Goal: Book appointment/travel/reservation

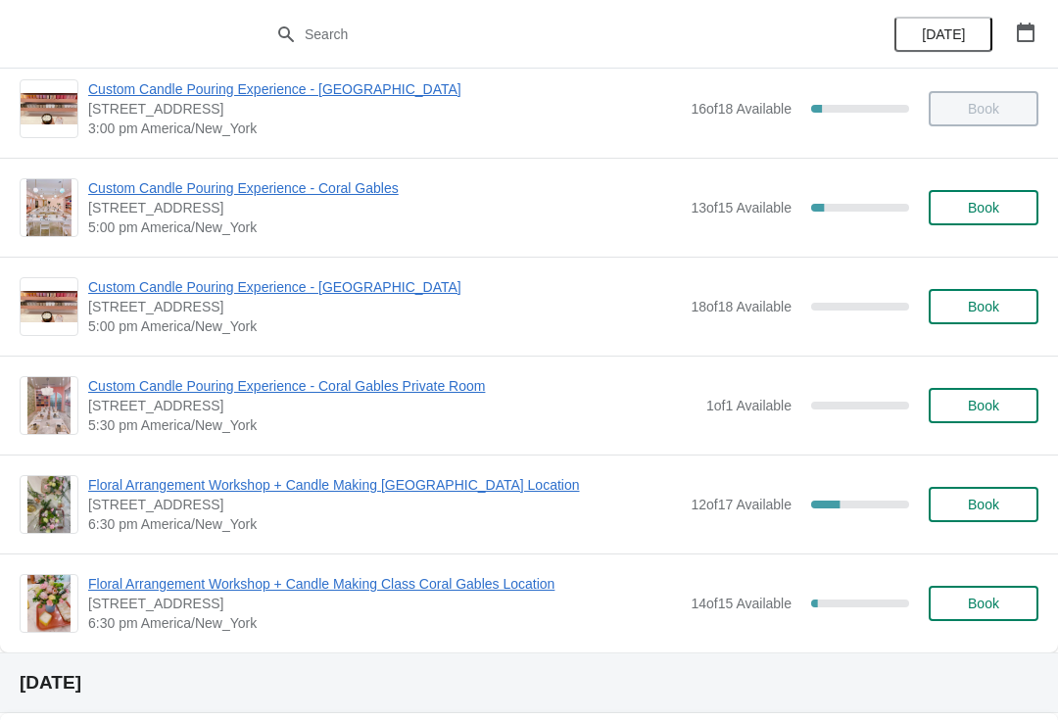
scroll to position [816, 0]
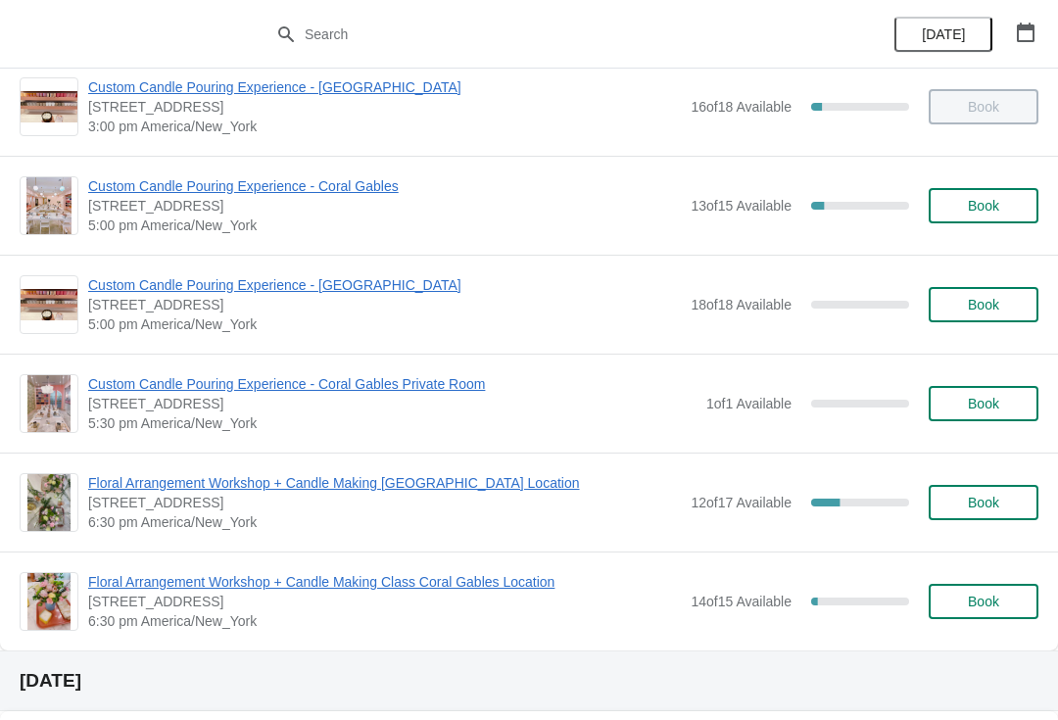
click at [494, 486] on span "Floral Arrangement Workshop + Candle Making [GEOGRAPHIC_DATA] Location" at bounding box center [384, 483] width 593 height 20
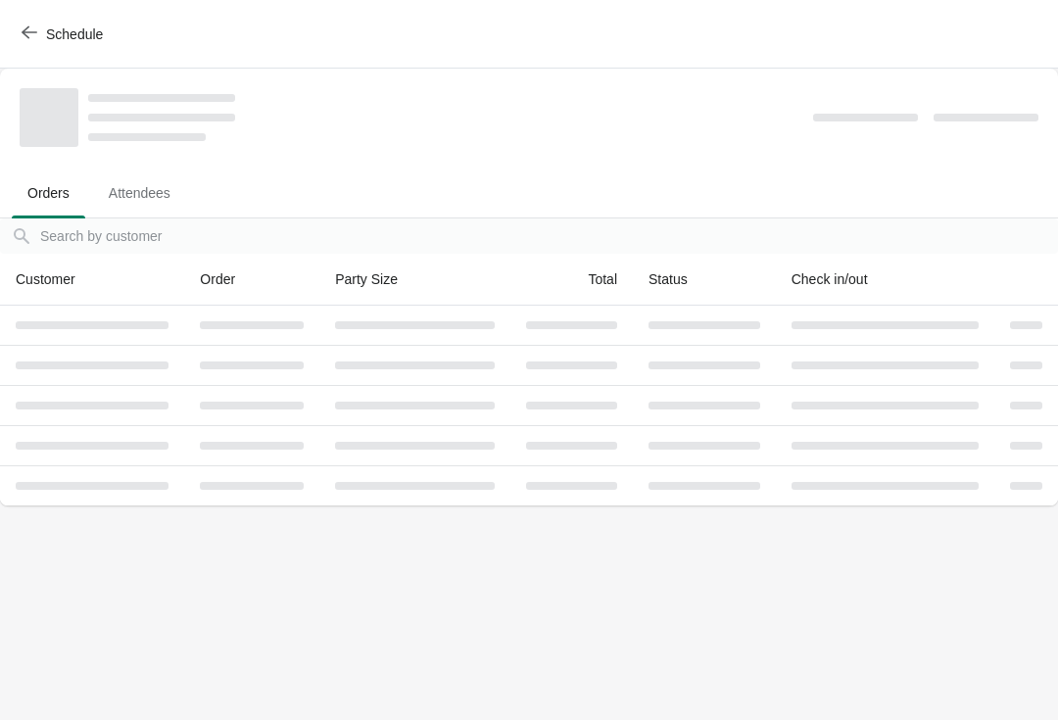
scroll to position [0, 0]
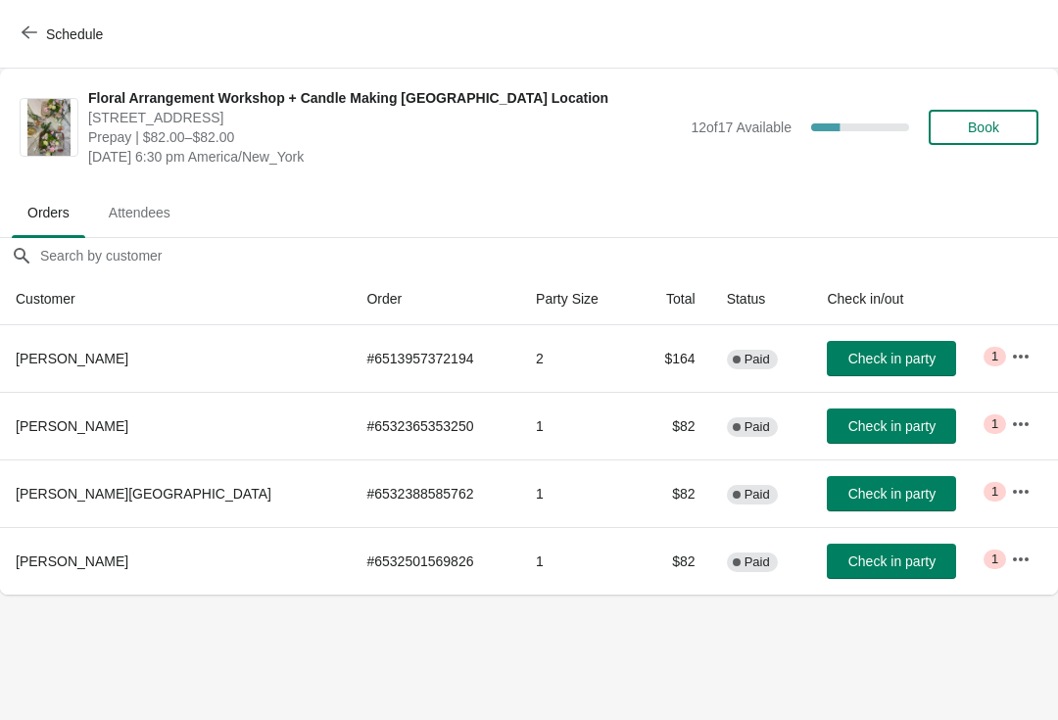
click at [47, 48] on button "Schedule" at bounding box center [64, 34] width 109 height 35
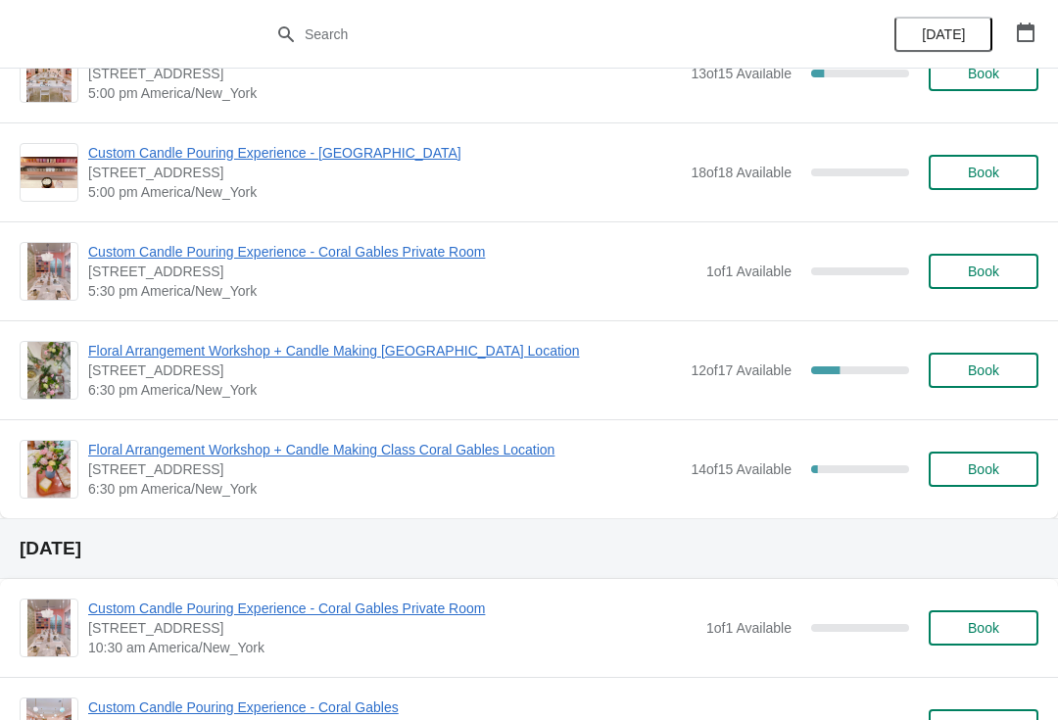
scroll to position [937, 0]
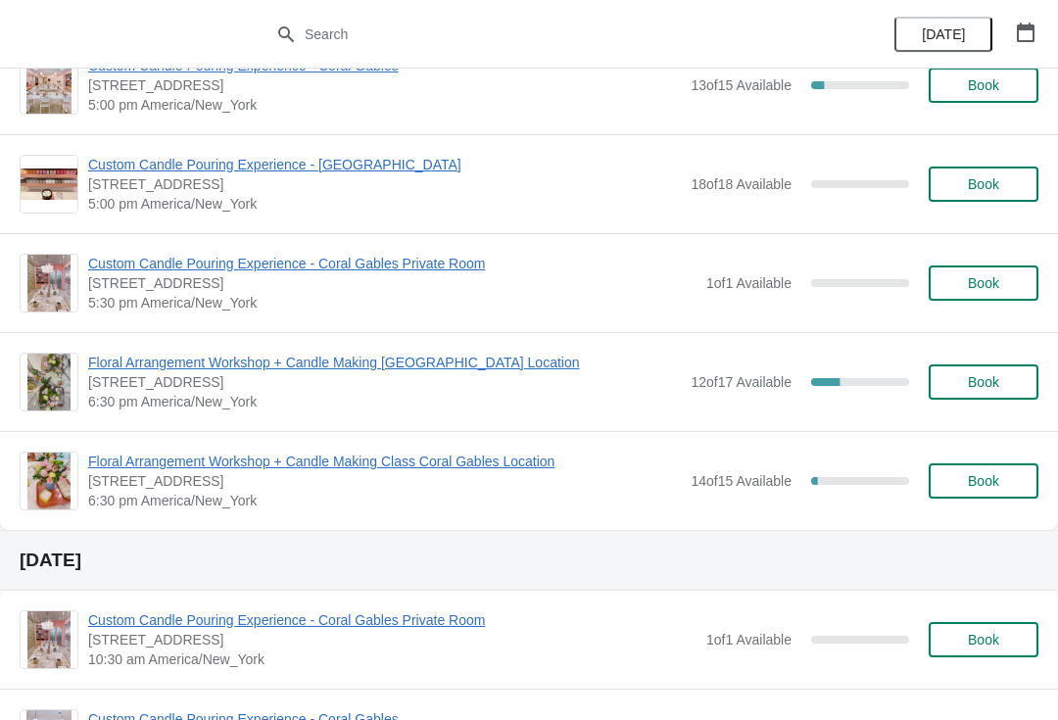
click at [125, 371] on span "Floral Arrangement Workshop + Candle Making [GEOGRAPHIC_DATA] Location" at bounding box center [384, 363] width 593 height 20
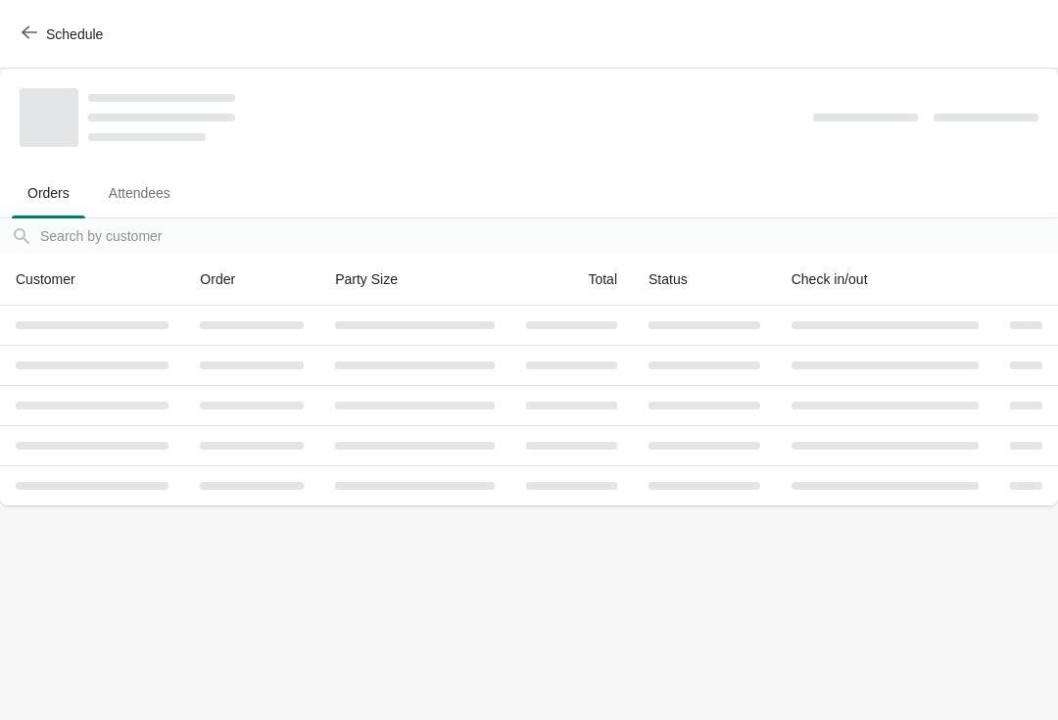
scroll to position [0, 0]
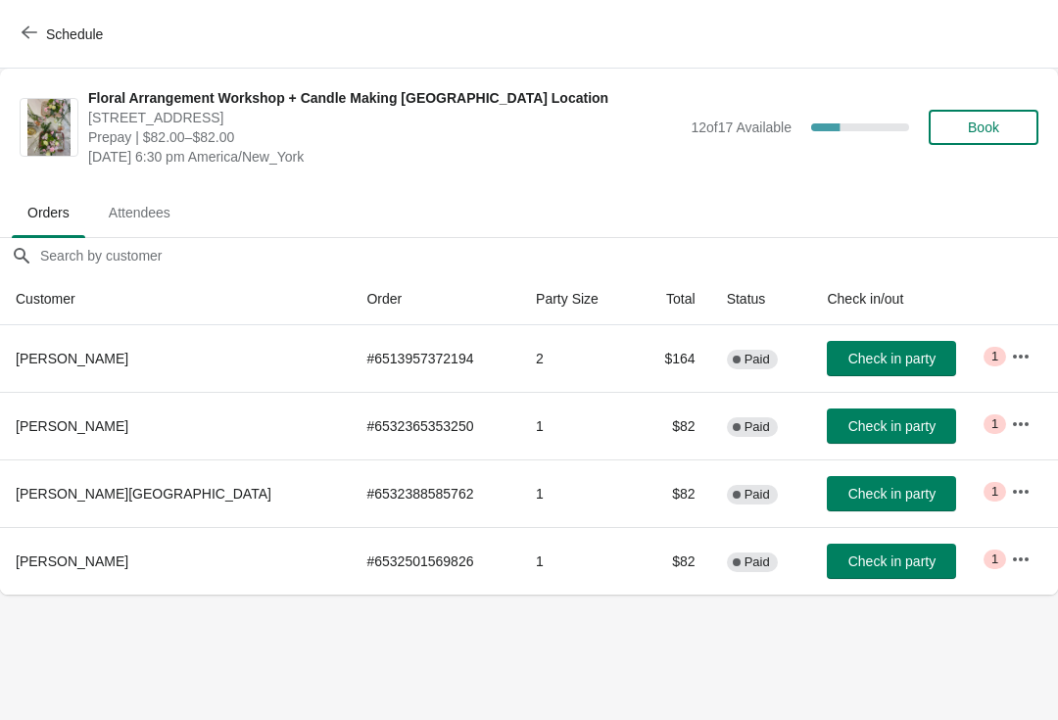
click at [1026, 351] on button "button" at bounding box center [1020, 356] width 35 height 35
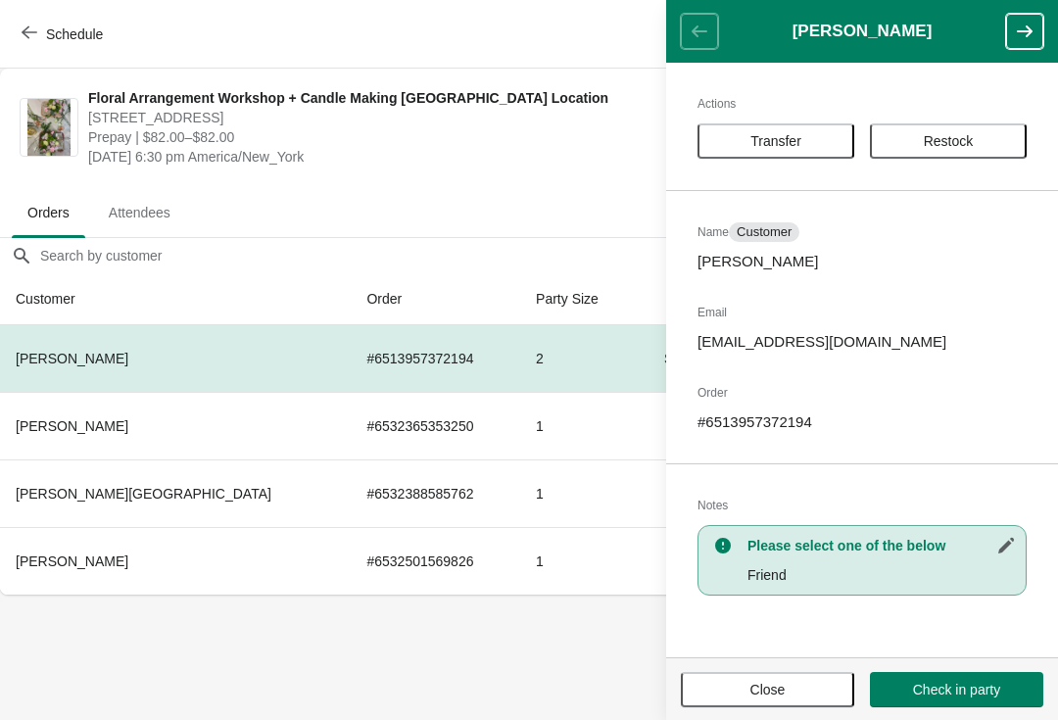
click at [143, 117] on span "[STREET_ADDRESS]" at bounding box center [384, 118] width 593 height 20
click at [19, 6] on div "Schedule" at bounding box center [529, 34] width 1058 height 69
click at [72, 44] on button "Schedule" at bounding box center [64, 34] width 109 height 35
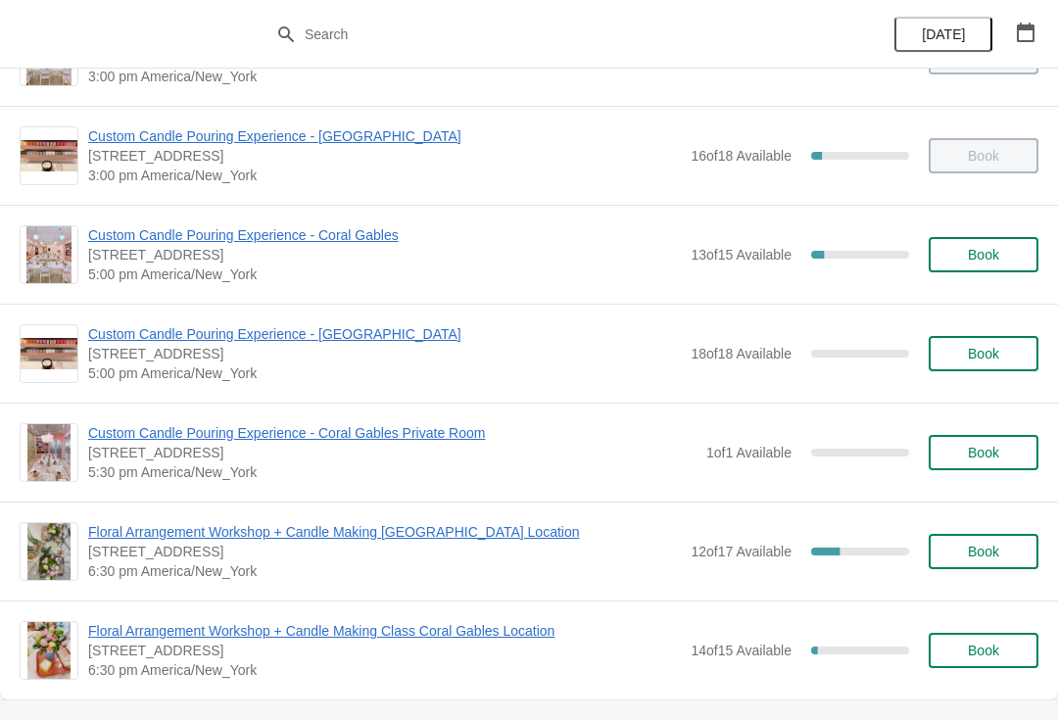
scroll to position [772, 0]
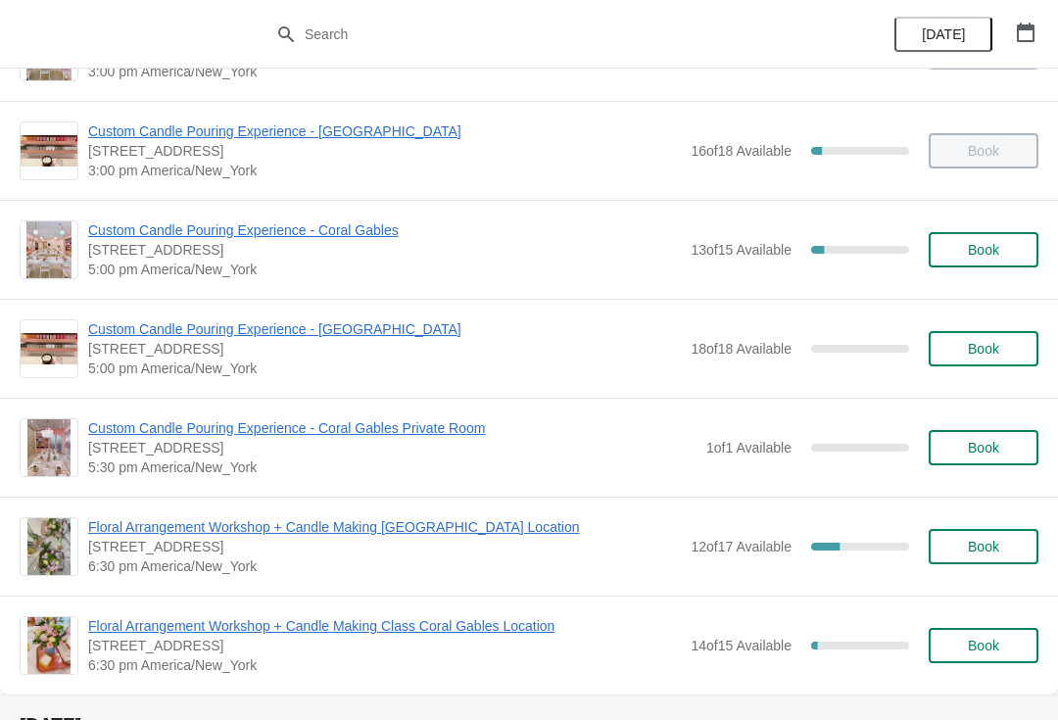
click at [121, 618] on span "Floral Arrangement Workshop + Candle Making Class Coral Gables Location" at bounding box center [384, 626] width 593 height 20
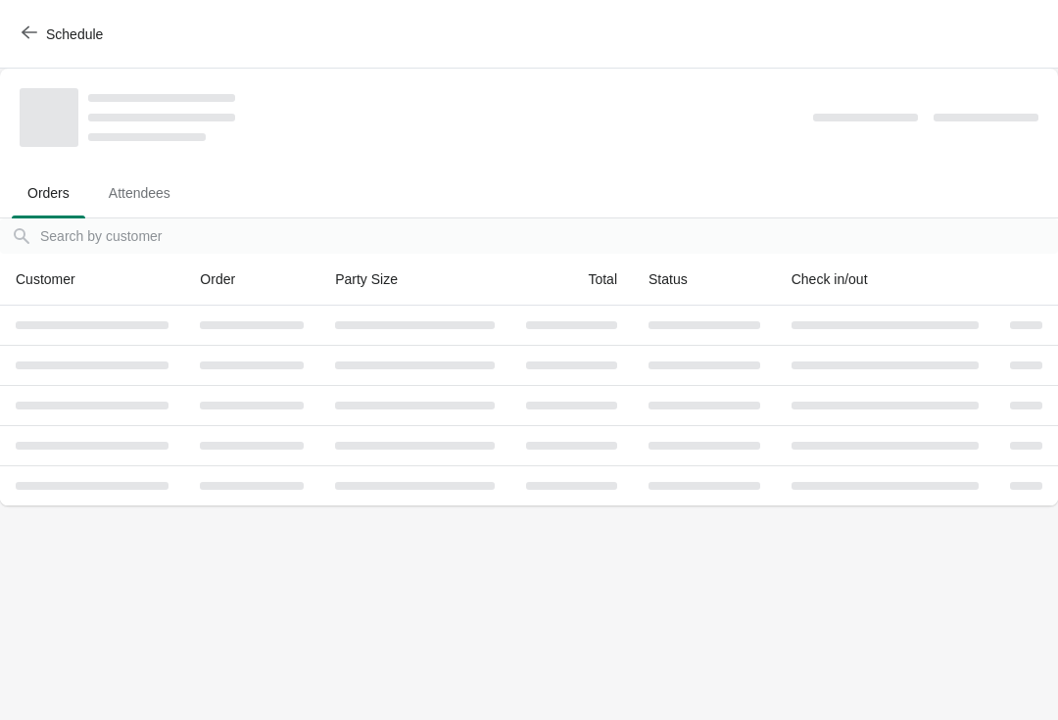
scroll to position [0, 0]
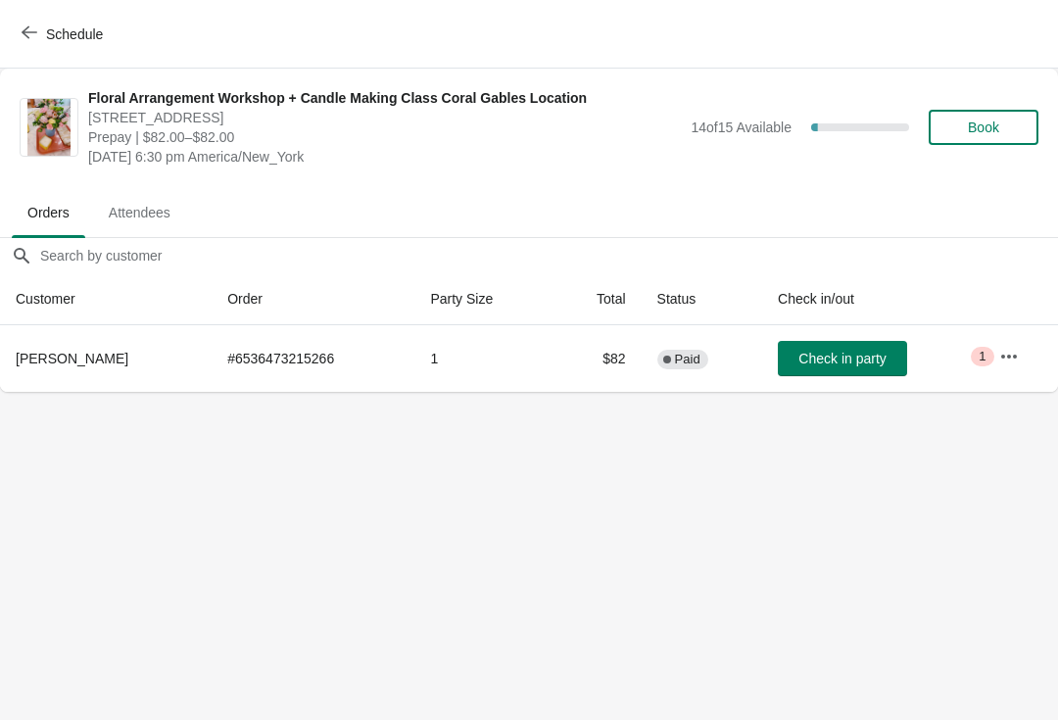
click at [67, 17] on button "Schedule" at bounding box center [64, 34] width 109 height 35
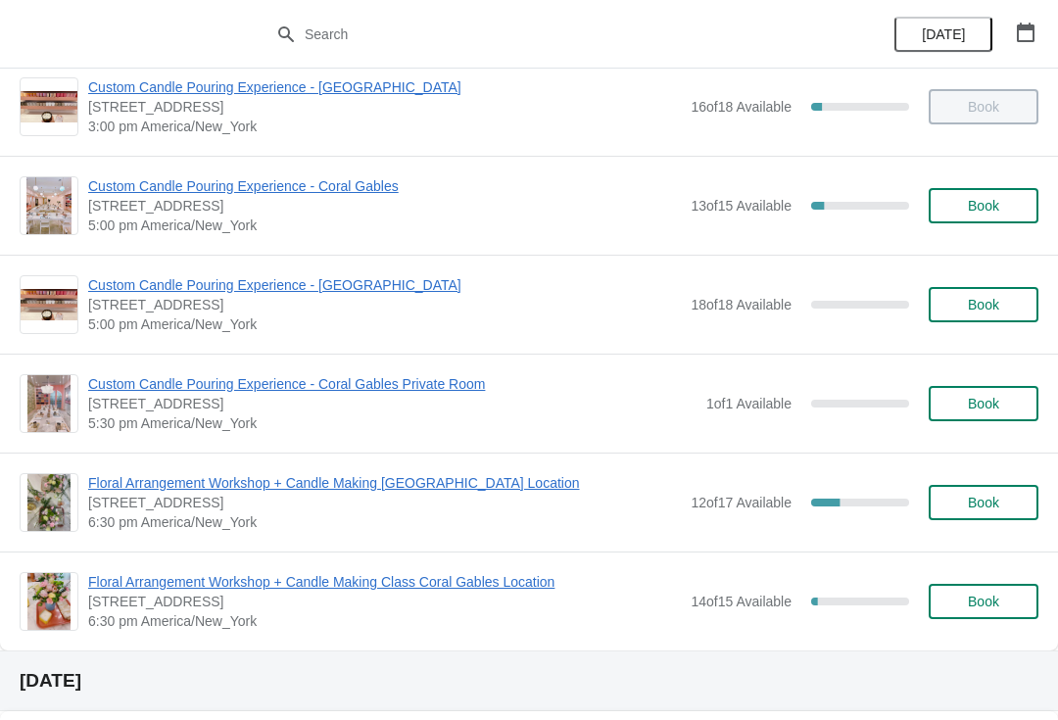
scroll to position [834, 0]
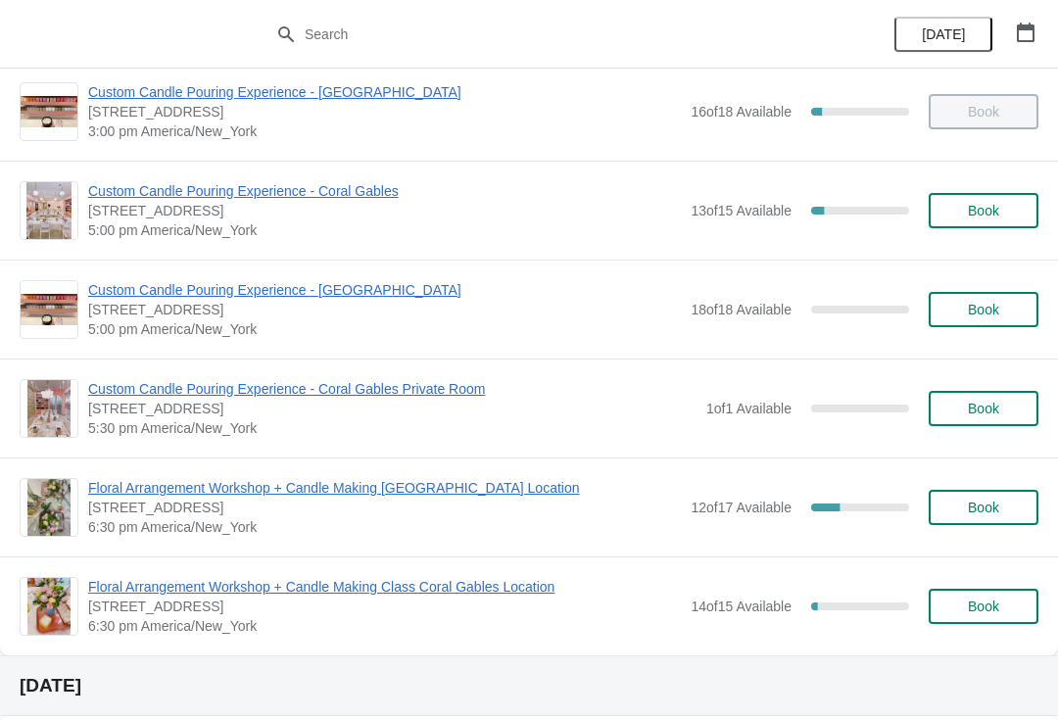
scroll to position [795, 0]
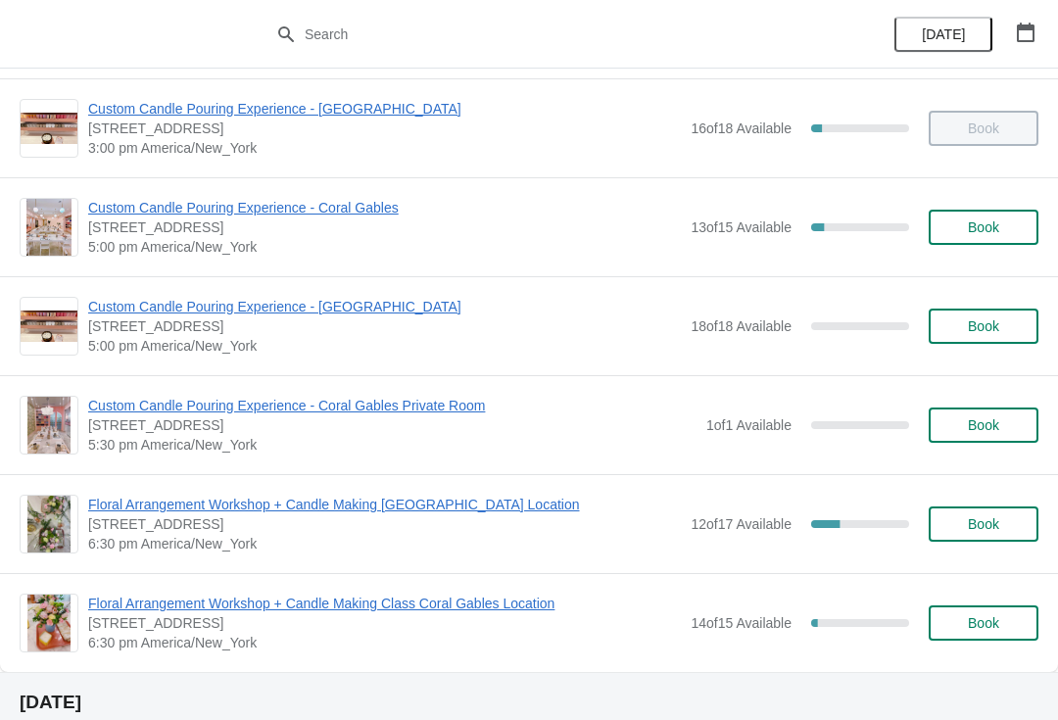
click at [1000, 316] on button "Book" at bounding box center [984, 326] width 110 height 35
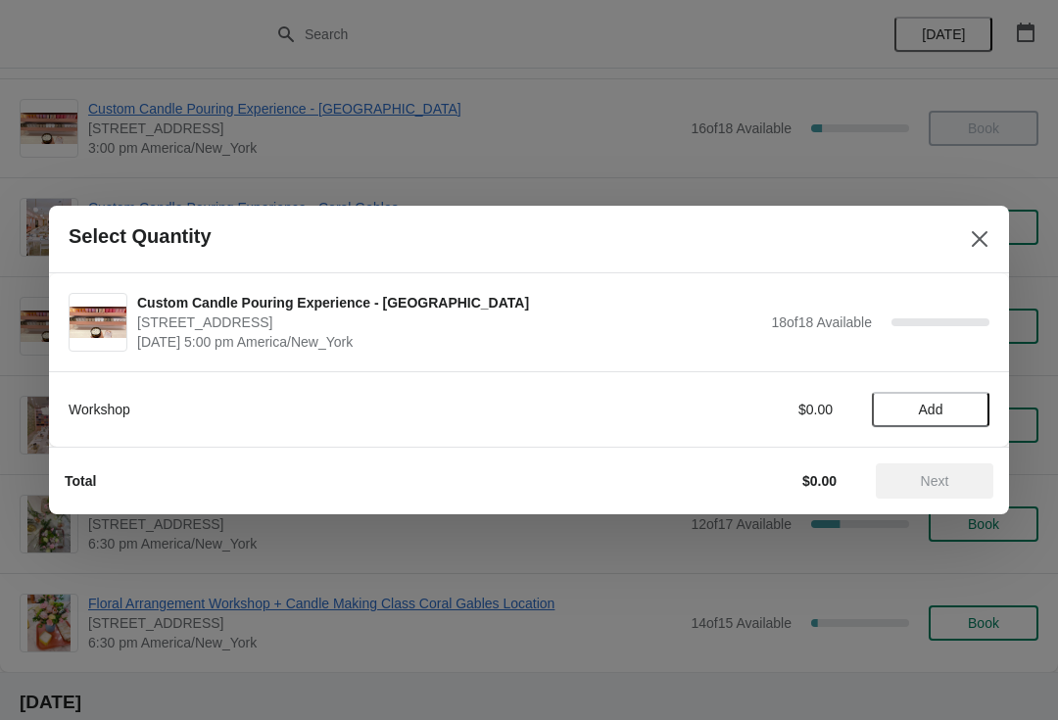
click at [963, 394] on button "Add" at bounding box center [931, 409] width 118 height 35
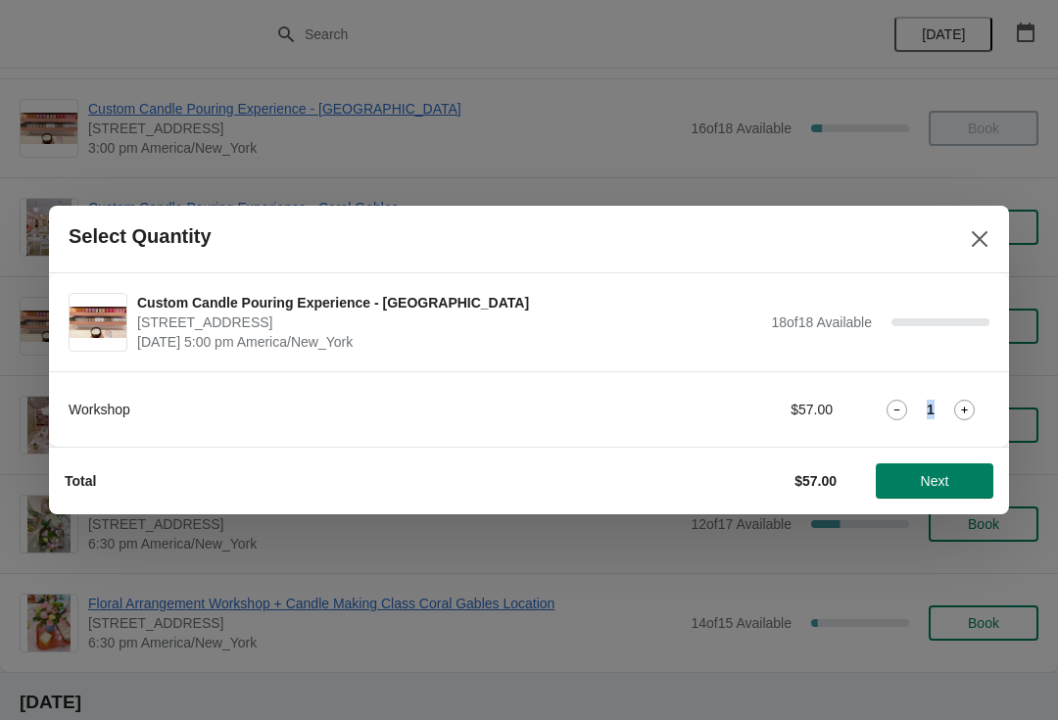
click at [1003, 410] on div "Workshop $57.00 1" at bounding box center [529, 408] width 960 height 75
click at [963, 416] on icon at bounding box center [964, 410] width 21 height 21
click at [972, 418] on icon at bounding box center [964, 410] width 21 height 21
click at [966, 416] on icon at bounding box center [964, 410] width 21 height 21
click at [971, 405] on icon at bounding box center [964, 410] width 21 height 21
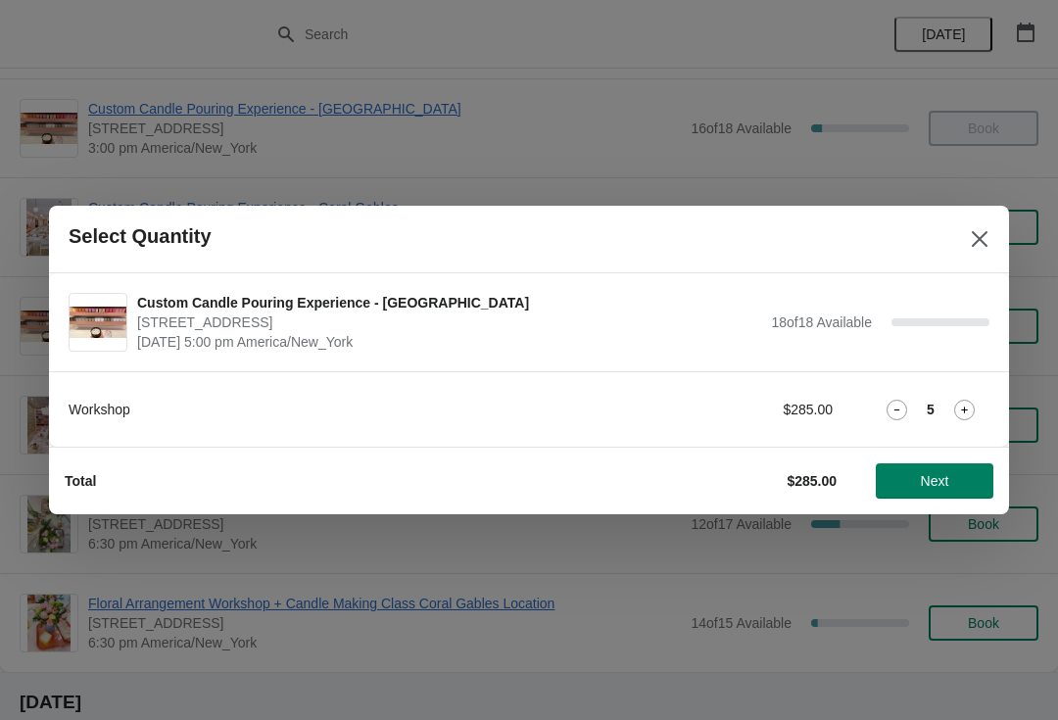
click at [963, 417] on icon at bounding box center [964, 410] width 21 height 21
click at [974, 416] on icon at bounding box center [964, 410] width 21 height 21
click at [972, 413] on icon at bounding box center [964, 410] width 21 height 21
click at [989, 430] on div "Workshop $456.00 8" at bounding box center [529, 408] width 960 height 75
click at [994, 429] on div "Workshop $456.00 8" at bounding box center [529, 408] width 960 height 75
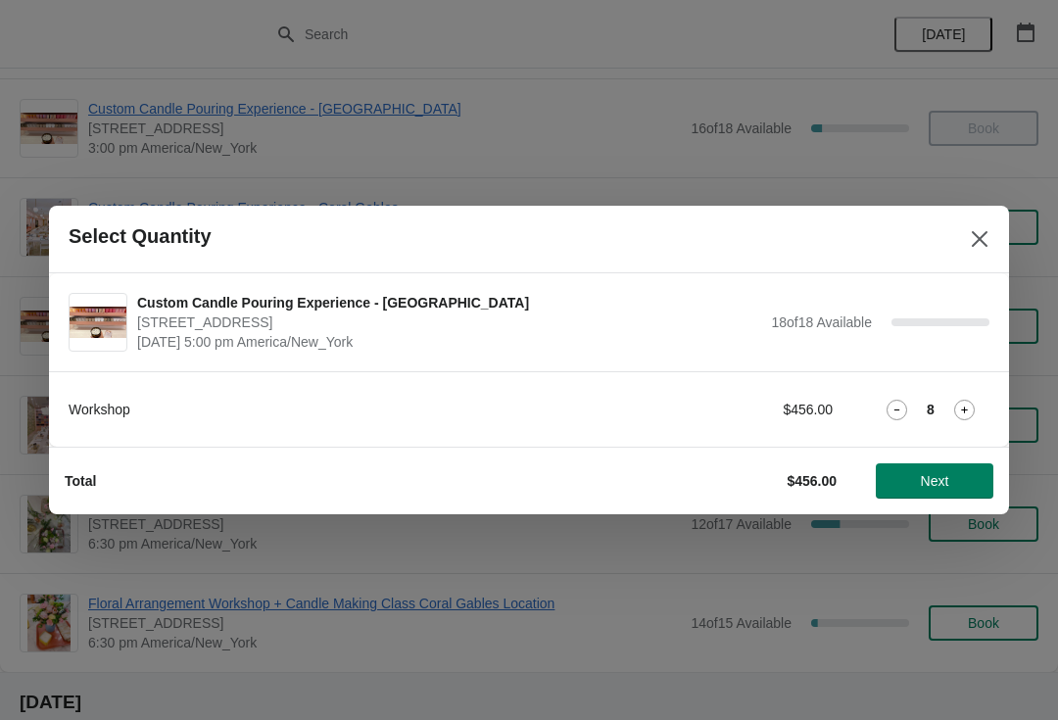
click at [986, 421] on div "Workshop $456.00 8" at bounding box center [529, 409] width 921 height 35
click at [974, 416] on icon at bounding box center [964, 410] width 21 height 21
click at [920, 490] on button "Next" at bounding box center [935, 480] width 118 height 35
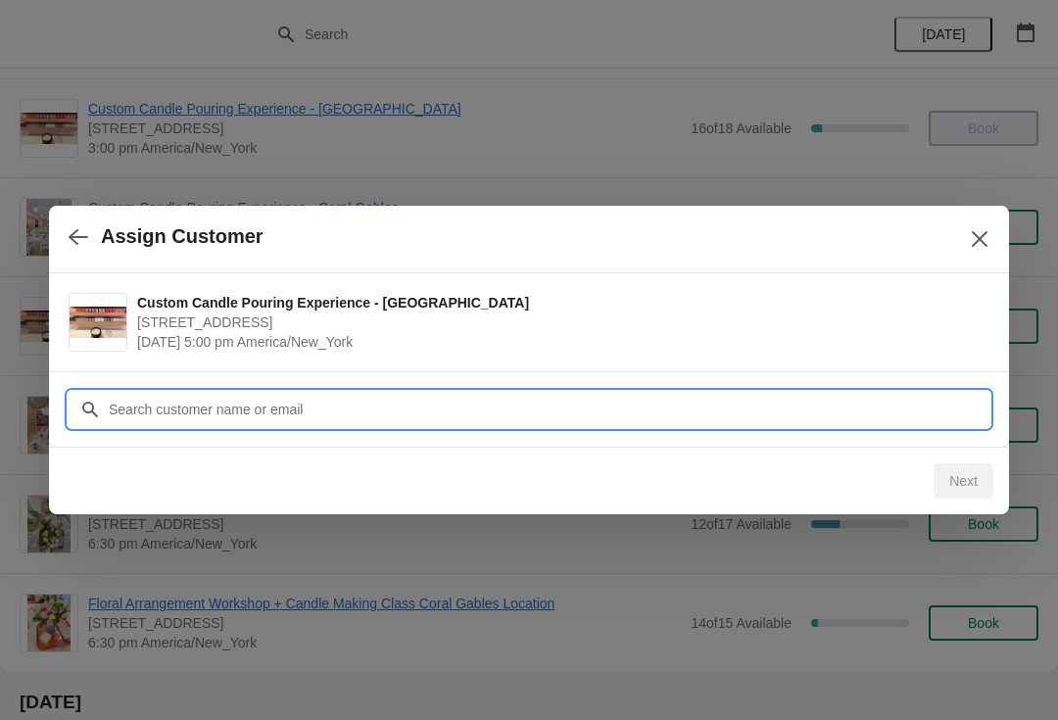
click at [861, 419] on input "Customer" at bounding box center [549, 409] width 882 height 35
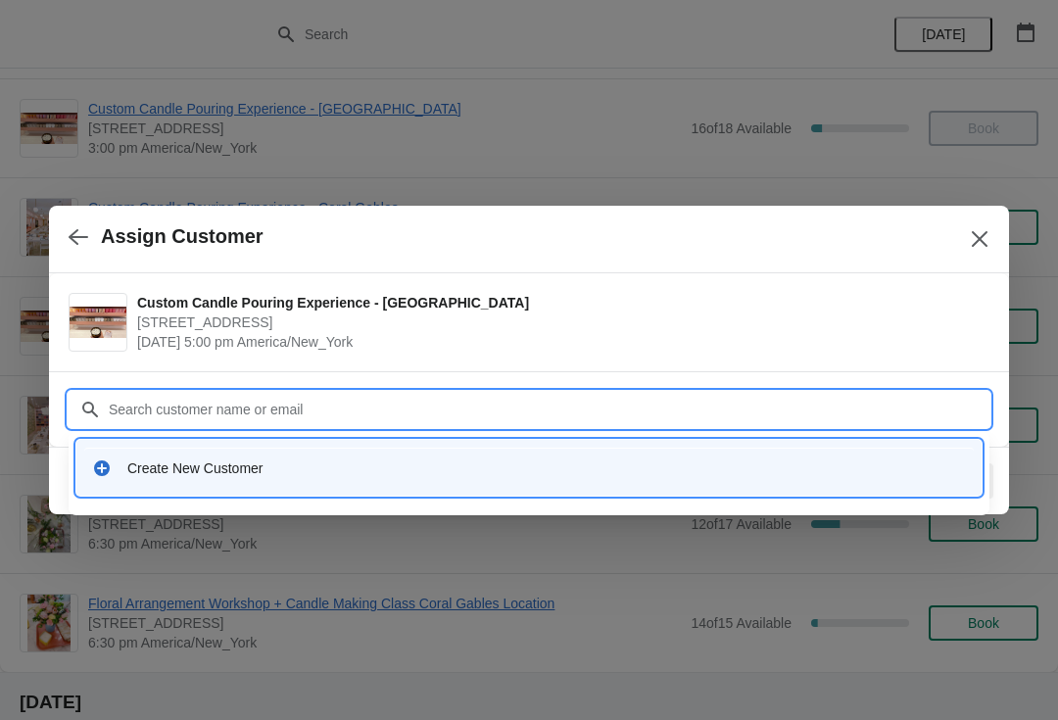
click at [291, 478] on div "Create New Customer" at bounding box center [529, 468] width 890 height 40
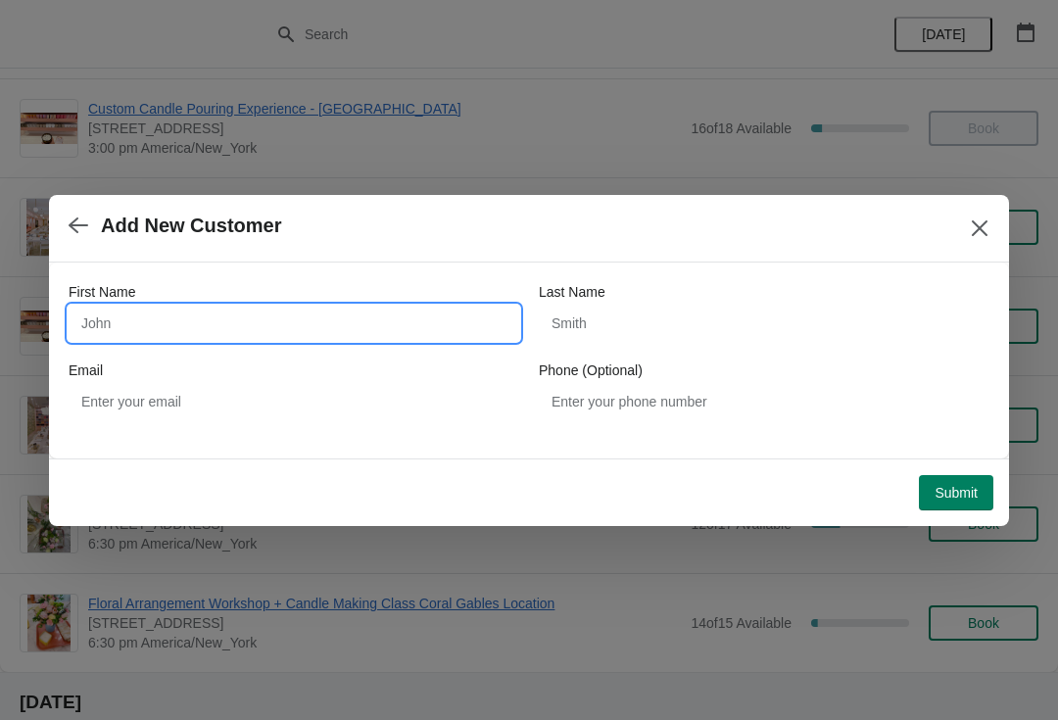
click at [188, 317] on input "First Name" at bounding box center [294, 323] width 451 height 35
type input "Flower"
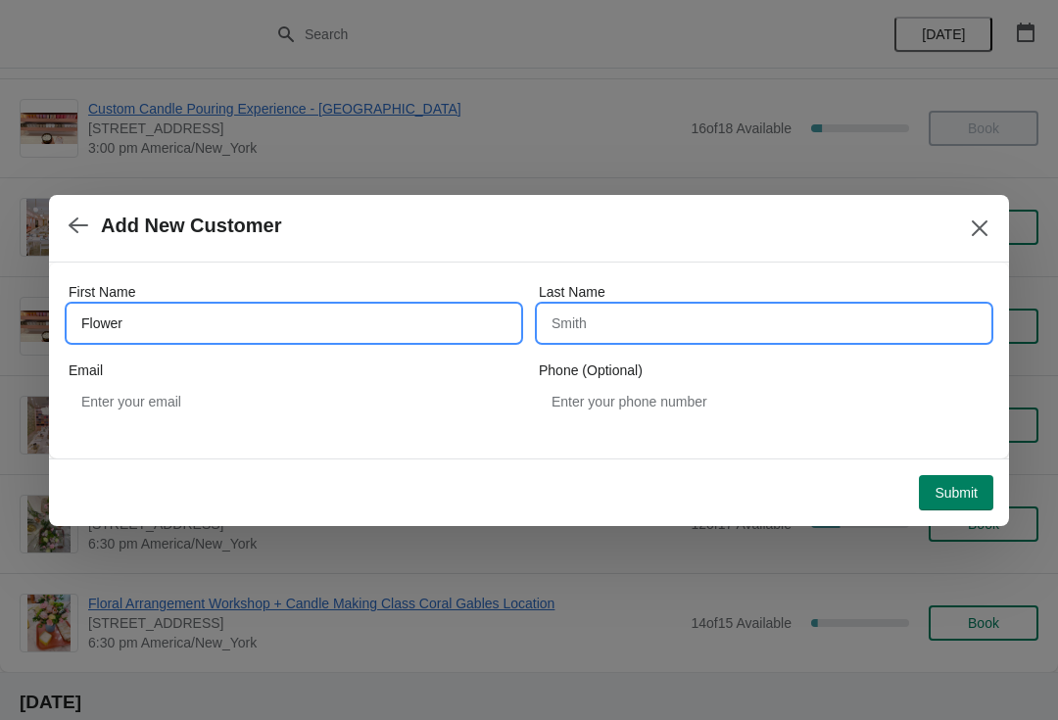
click at [630, 308] on input "Last Name" at bounding box center [764, 323] width 451 height 35
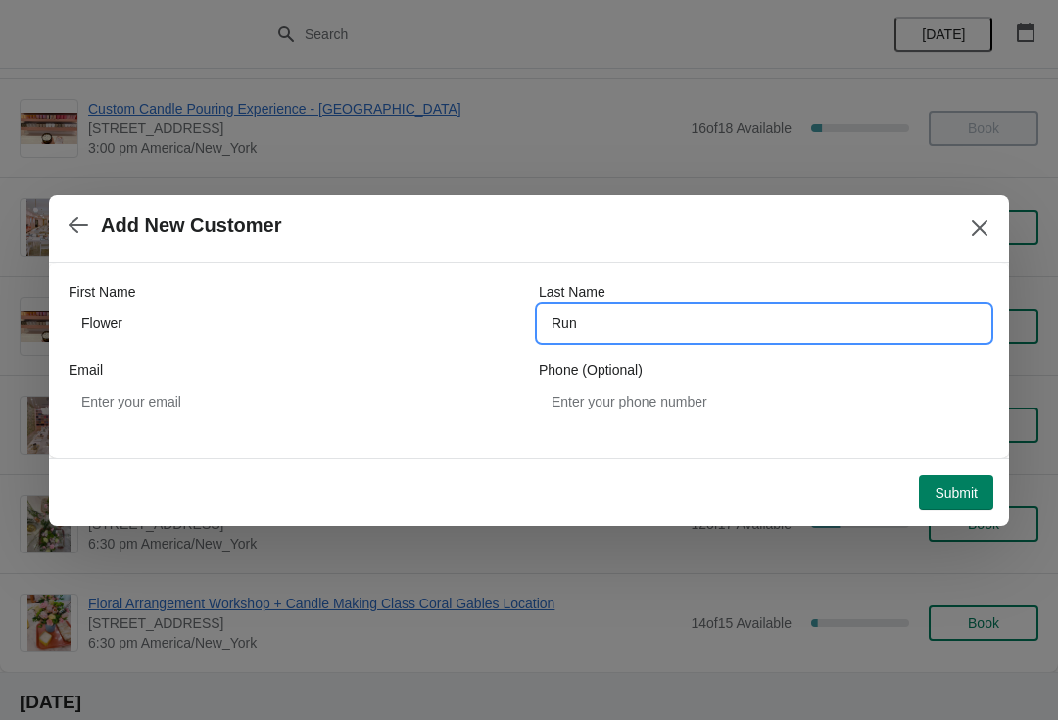
type input "Run"
click at [968, 498] on span "Submit" at bounding box center [956, 493] width 43 height 16
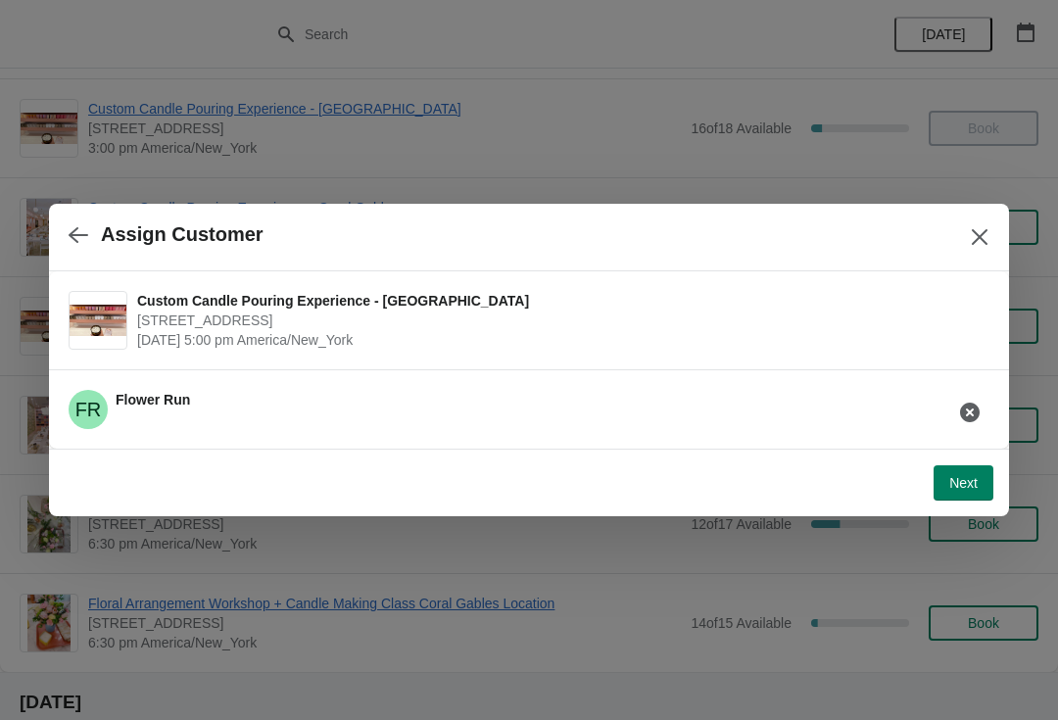
click at [946, 499] on button "Next" at bounding box center [964, 482] width 60 height 35
select select "Friend"
